Goal: Task Accomplishment & Management: Use online tool/utility

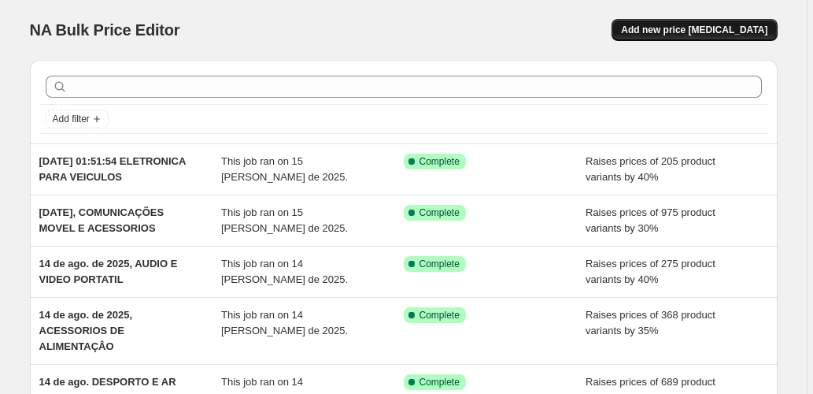
click at [658, 24] on span "Add new price [MEDICAL_DATA]" at bounding box center [694, 30] width 146 height 13
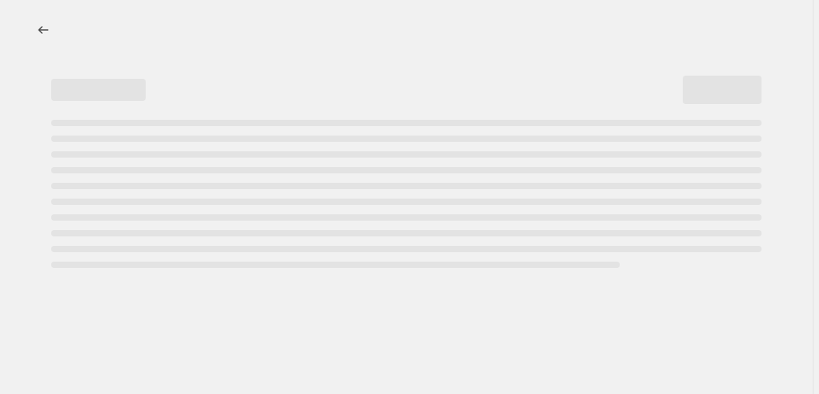
select select "percentage"
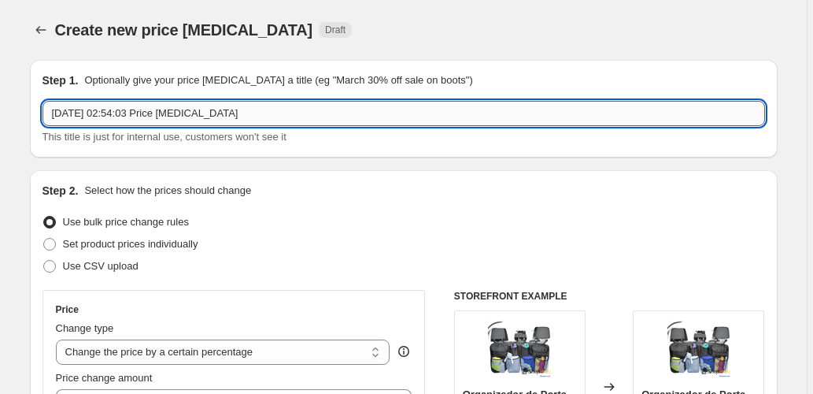
click at [215, 109] on input "[DATE] 02:54:03 Price [MEDICAL_DATA]" at bounding box center [404, 113] width 723 height 25
drag, startPoint x: 259, startPoint y: 118, endPoint x: 117, endPoint y: 110, distance: 142.7
click at [117, 110] on input "[DATE] 02:54:03 Price [MEDICAL_DATA]" at bounding box center [404, 113] width 723 height 25
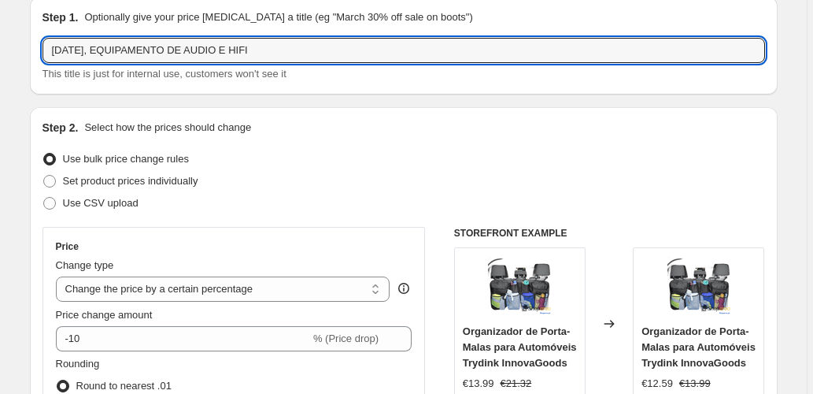
scroll to position [209, 0]
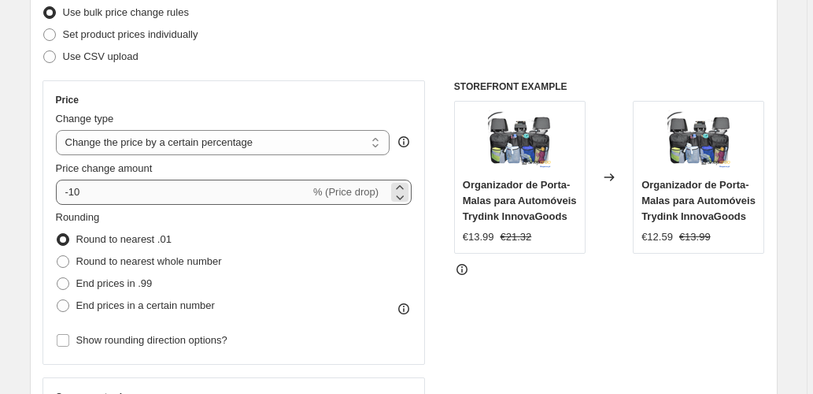
type input "[DATE], EQUIPAMENTO DE AUDIO E HIFI"
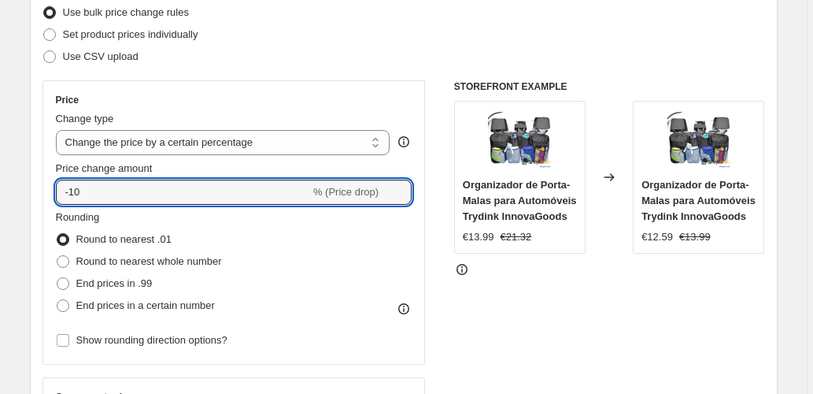
drag, startPoint x: 117, startPoint y: 196, endPoint x: -2, endPoint y: 194, distance: 118.1
type input "30"
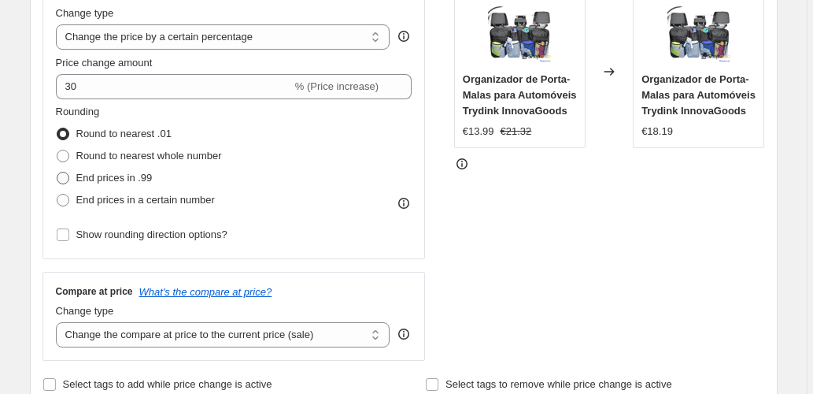
click at [121, 173] on span "End prices in .99" at bounding box center [114, 178] width 76 height 12
click at [57, 172] on input "End prices in .99" at bounding box center [57, 172] width 1 height 1
radio input "true"
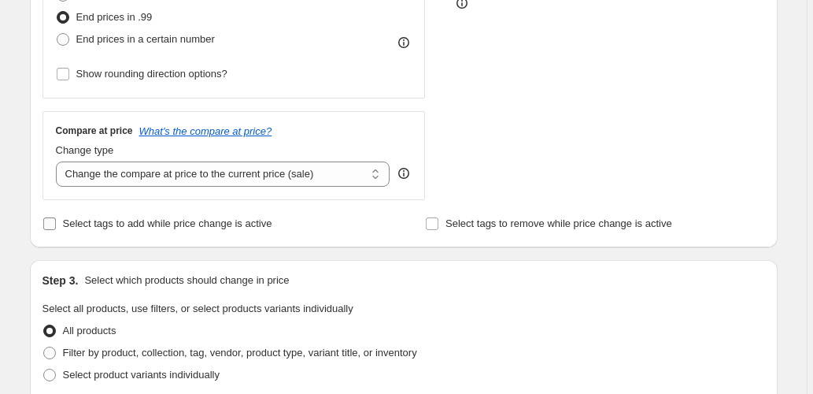
scroll to position [524, 0]
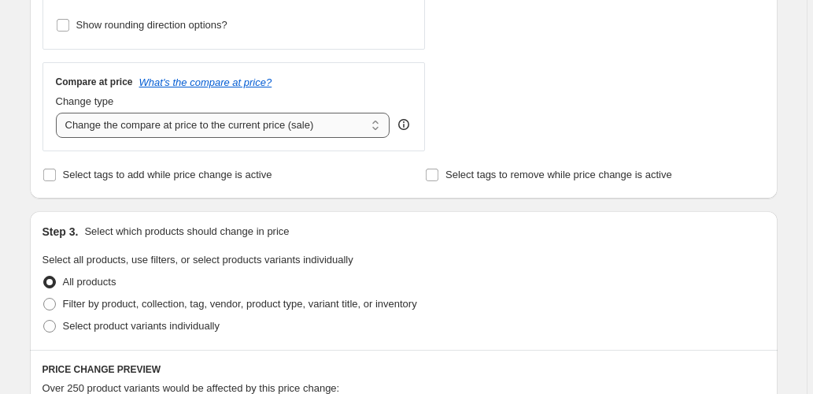
click at [249, 128] on select "Change the compare at price to the current price (sale) Change the compare at p…" at bounding box center [223, 125] width 335 height 25
select select "pp"
click at [57, 113] on select "Change the compare at price to the current price (sale) Change the compare at p…" at bounding box center [223, 125] width 335 height 25
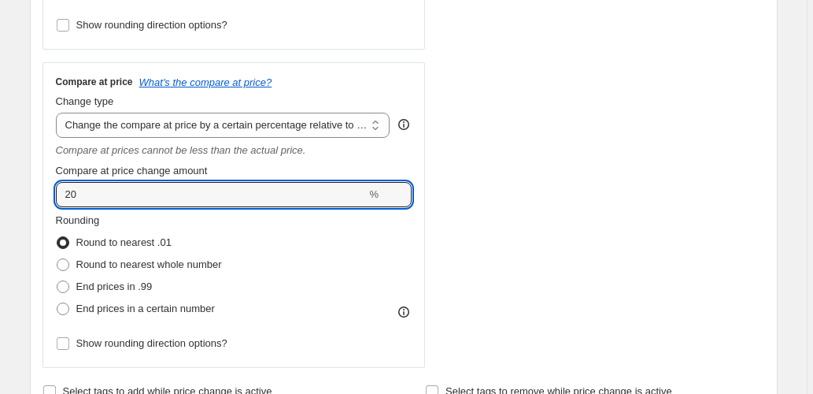
drag, startPoint x: 50, startPoint y: 193, endPoint x: 18, endPoint y: 192, distance: 32.3
click at [19, 192] on div "Create new price [MEDICAL_DATA]. This page is ready Create new price [MEDICAL_D…" at bounding box center [404, 381] width 786 height 1811
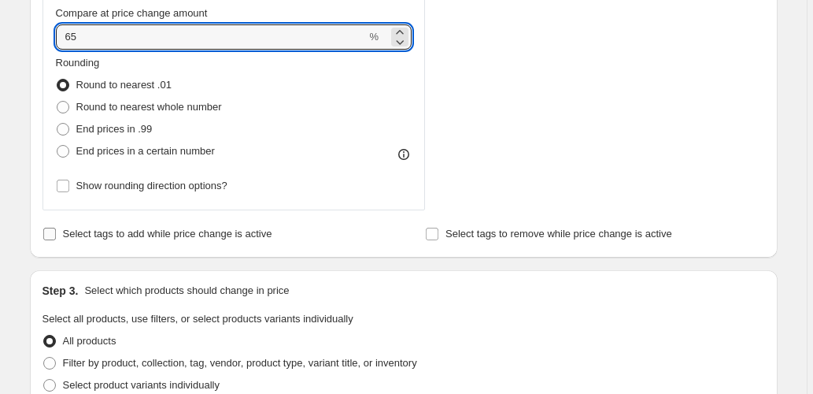
scroll to position [682, 0]
type input "65"
click at [165, 357] on span "Filter by product, collection, tag, vendor, product type, variant title, or inv…" at bounding box center [240, 363] width 354 height 12
click at [44, 357] on input "Filter by product, collection, tag, vendor, product type, variant title, or inv…" at bounding box center [43, 357] width 1 height 1
radio input "true"
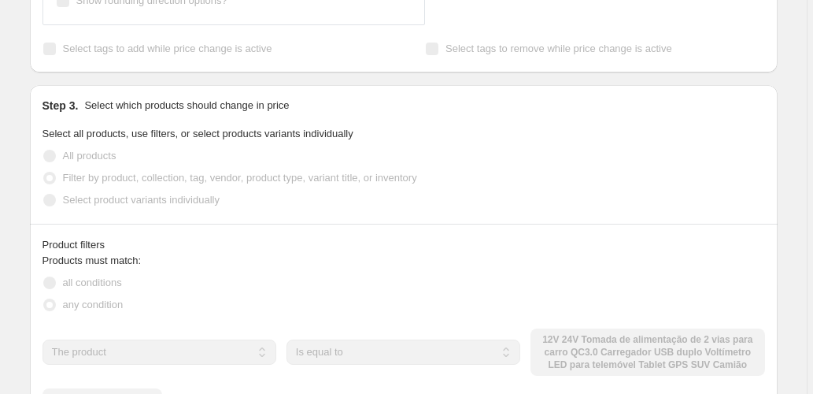
scroll to position [945, 0]
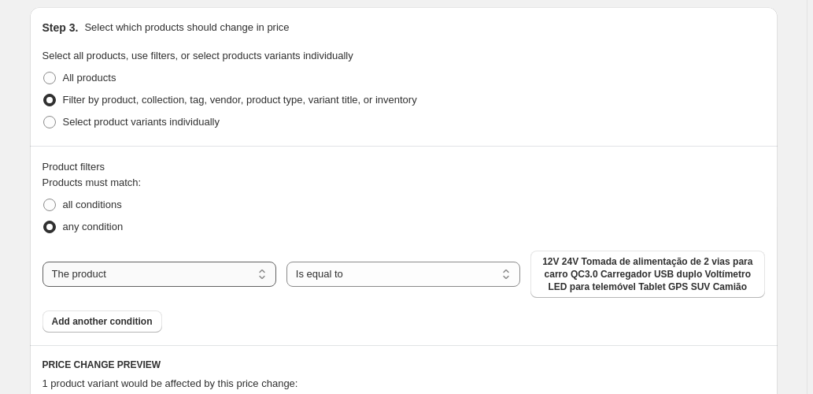
click at [162, 269] on select "The product The product's collection The product's tag The product's vendor The…" at bounding box center [160, 273] width 234 height 25
select select "collection"
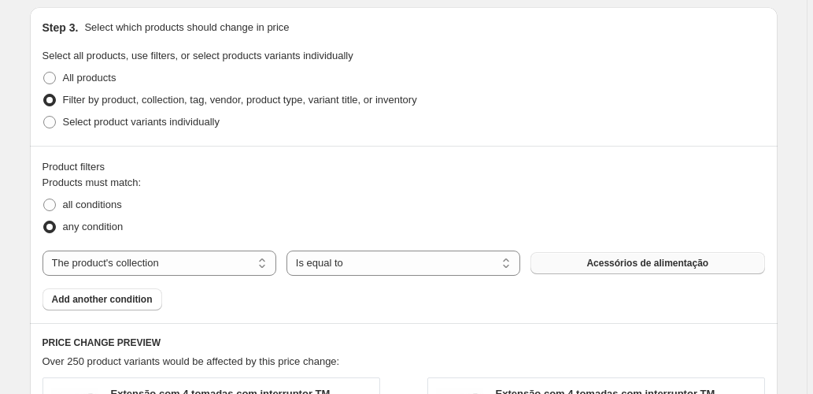
click at [593, 269] on button "Acessórios de alimentação" at bounding box center [648, 263] width 234 height 22
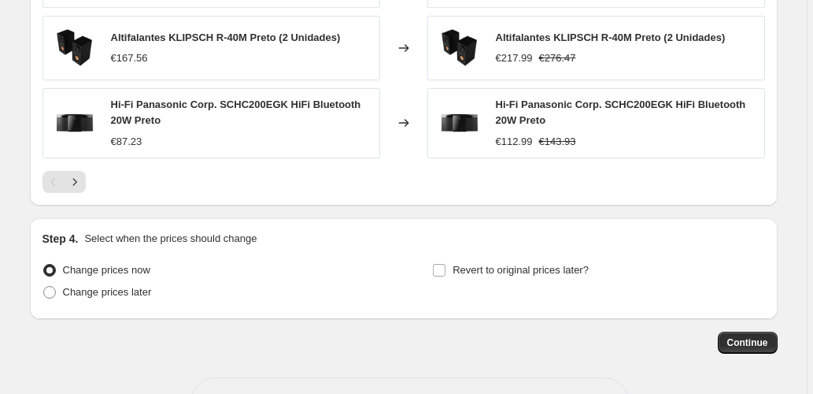
scroll to position [1580, 0]
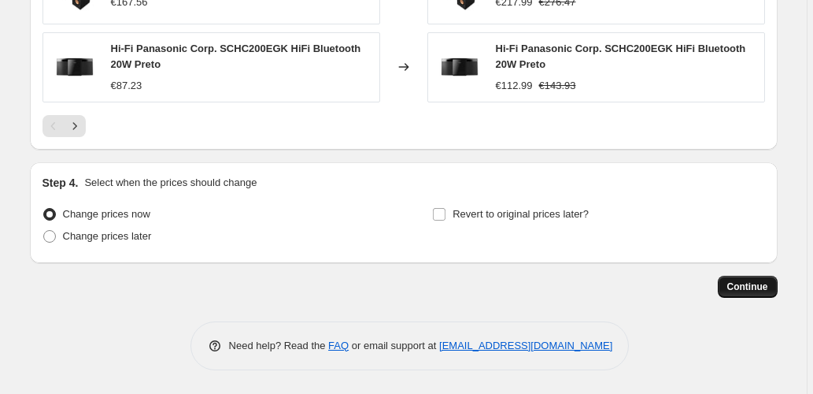
click at [758, 283] on span "Continue" at bounding box center [748, 286] width 41 height 13
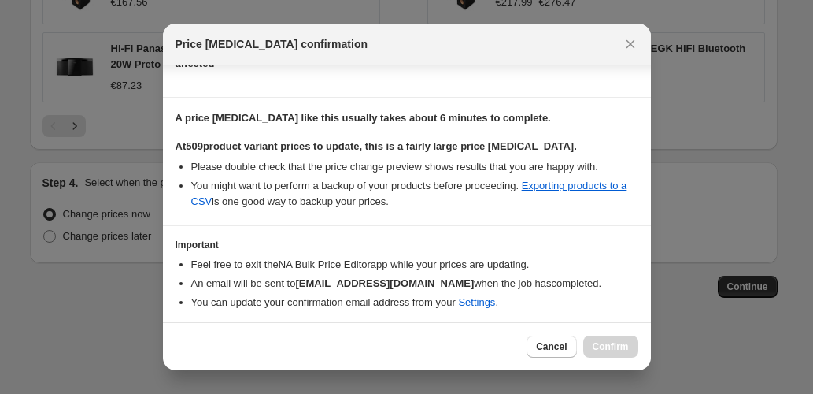
scroll to position [257, 0]
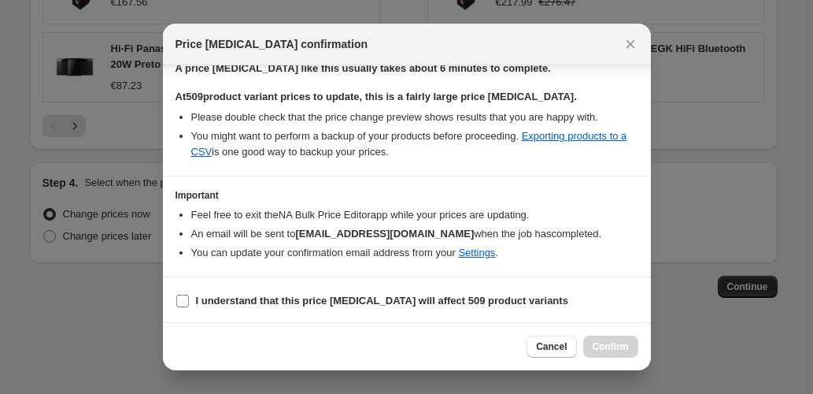
click at [180, 295] on input "I understand that this price [MEDICAL_DATA] will affect 509 product variants" at bounding box center [182, 301] width 13 height 13
checkbox input "true"
click at [602, 346] on span "Confirm" at bounding box center [611, 346] width 36 height 13
